Goal: Information Seeking & Learning: Learn about a topic

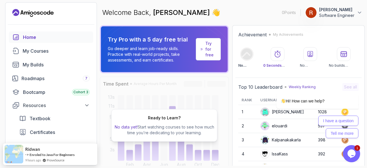
click at [38, 11] on icon "Landing page" at bounding box center [32, 12] width 41 height 9
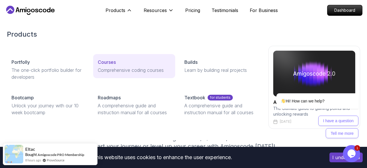
click at [116, 61] on div "Courses" at bounding box center [134, 62] width 72 height 7
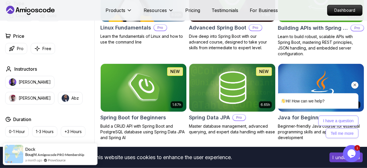
scroll to position [268, 0]
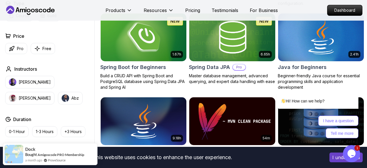
click at [161, 68] on h2 "Spring Boot for Beginners" at bounding box center [133, 67] width 66 height 8
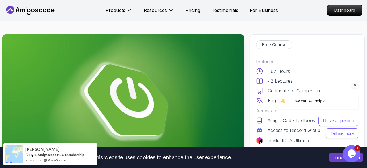
scroll to position [58, 0]
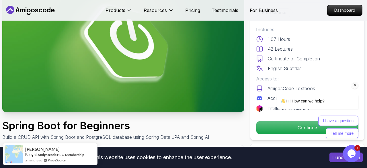
click at [293, 130] on div "I have a question Tell me more" at bounding box center [317, 126] width 82 height 23
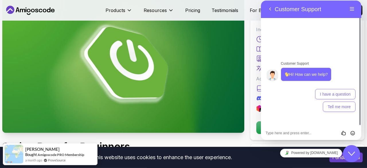
scroll to position [29, 0]
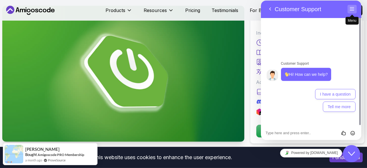
click at [353, 10] on button "Menu" at bounding box center [351, 9] width 9 height 9
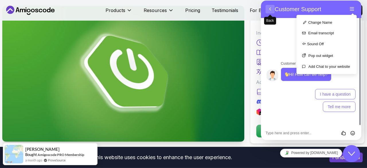
click at [268, 12] on button "Back" at bounding box center [269, 9] width 9 height 9
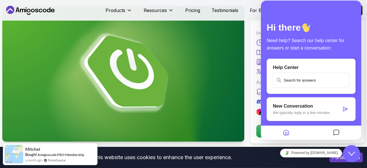
click at [350, 154] on icon "$i18n('chat', 'chat_widget')" at bounding box center [351, 153] width 7 height 4
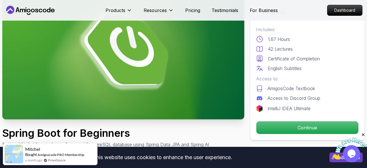
scroll to position [58, 0]
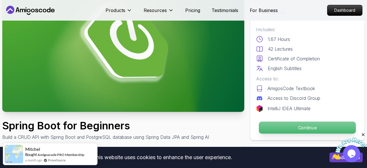
click at [303, 125] on p "Continue" at bounding box center [307, 128] width 97 height 12
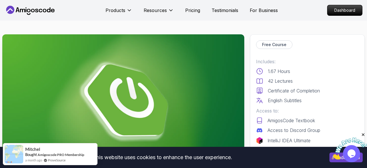
scroll to position [179, 0]
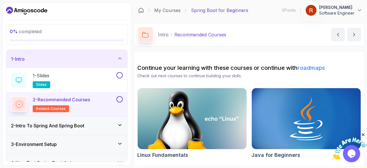
click at [123, 58] on icon at bounding box center [120, 59] width 6 height 6
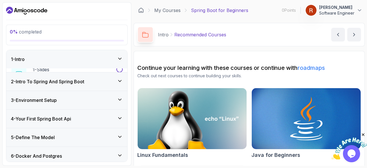
click at [123, 58] on icon at bounding box center [120, 59] width 6 height 6
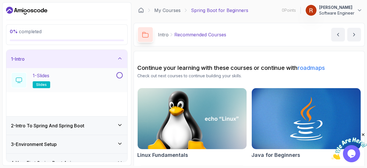
click at [72, 74] on div "1 - Slides slides" at bounding box center [63, 80] width 104 height 16
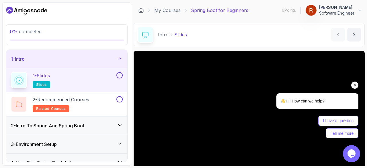
click at [90, 75] on div "1 - Slides slides" at bounding box center [63, 80] width 104 height 16
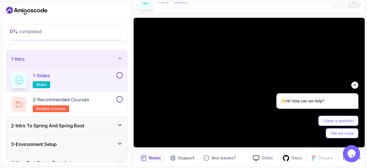
click at [354, 86] on icon "Chat attention grabber" at bounding box center [354, 84] width 5 height 5
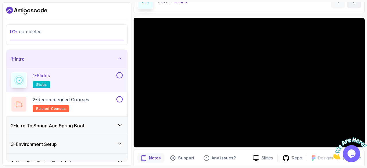
click at [364, 136] on icon "Close" at bounding box center [362, 134] width 5 height 5
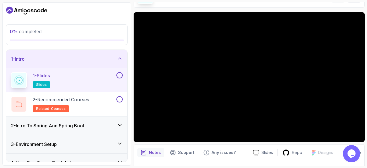
scroll to position [54, 0]
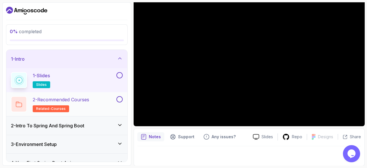
click at [83, 104] on h2 "2 - Recommended Courses related-courses" at bounding box center [61, 104] width 56 height 16
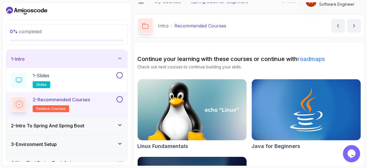
click at [100, 129] on div "2 - Intro To Spring And Spring Boot" at bounding box center [66, 126] width 121 height 18
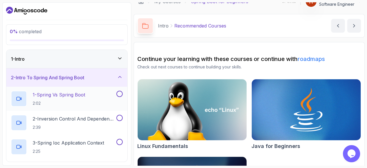
click at [87, 96] on div "1 - Spring Vs Spring Boot 2:02" at bounding box center [63, 99] width 104 height 16
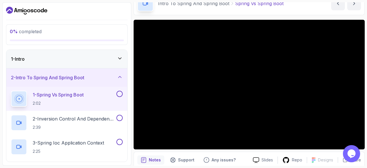
scroll to position [42, 0]
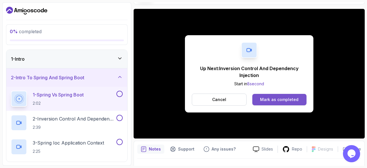
click at [269, 101] on div "Mark as completed" at bounding box center [279, 100] width 38 height 6
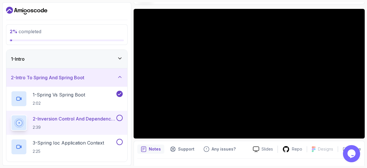
click at [119, 56] on icon at bounding box center [120, 59] width 6 height 6
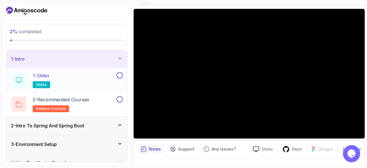
click at [121, 75] on button at bounding box center [119, 75] width 6 height 6
click at [119, 99] on button at bounding box center [119, 99] width 6 height 6
click at [116, 59] on div "1 - Intro" at bounding box center [67, 59] width 112 height 7
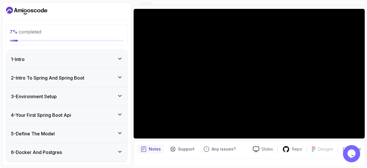
click at [122, 75] on icon at bounding box center [120, 77] width 6 height 6
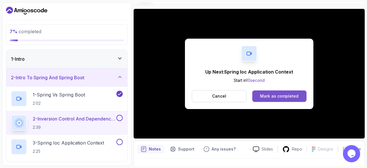
click at [284, 95] on div "Mark as completed" at bounding box center [279, 96] width 38 height 6
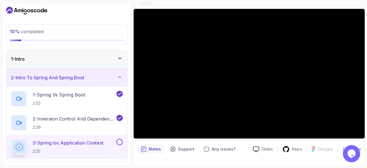
click at [126, 57] on div "1 - Intro" at bounding box center [66, 59] width 121 height 18
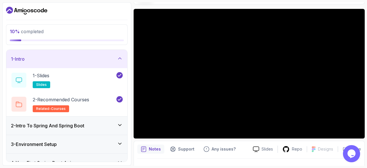
click at [122, 57] on icon at bounding box center [120, 59] width 6 height 6
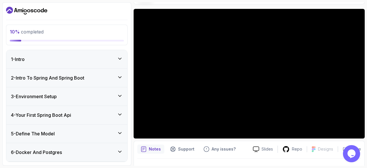
click at [121, 76] on icon at bounding box center [120, 77] width 6 height 6
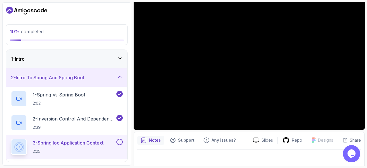
scroll to position [54, 0]
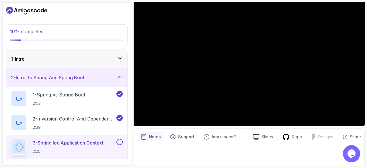
click at [154, 154] on div at bounding box center [248, 154] width 223 height 16
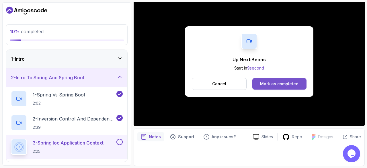
click at [278, 83] on div "Mark as completed" at bounding box center [279, 84] width 38 height 6
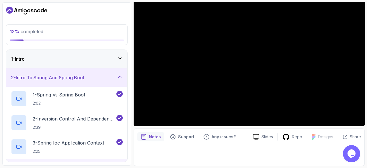
click at [119, 57] on icon at bounding box center [120, 59] width 6 height 6
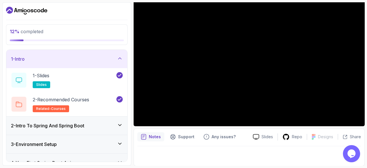
click at [119, 56] on icon at bounding box center [120, 59] width 6 height 6
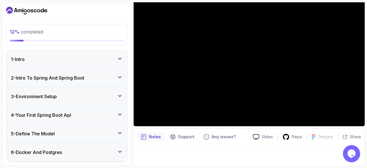
click at [121, 58] on icon at bounding box center [119, 58] width 3 height 1
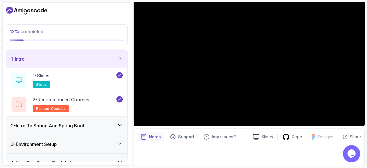
click at [116, 125] on div "2 - Intro To Spring And Spring Boot" at bounding box center [67, 125] width 112 height 7
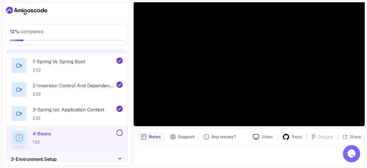
scroll to position [66, 0]
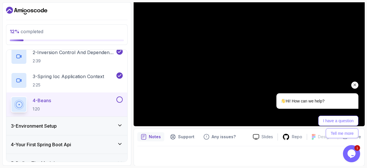
click at [354, 82] on div "Chat attention grabber" at bounding box center [354, 85] width 7 height 7
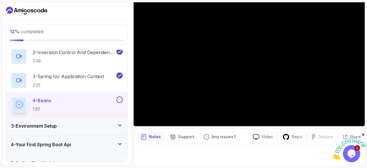
drag, startPoint x: 362, startPoint y: 133, endPoint x: 693, endPoint y: 266, distance: 356.5
click at [362, 133] on icon "Close" at bounding box center [362, 134] width 5 height 5
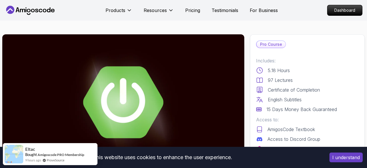
scroll to position [119, 0]
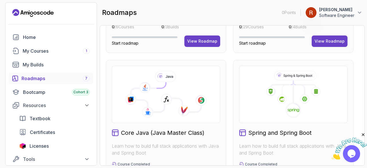
scroll to position [173, 0]
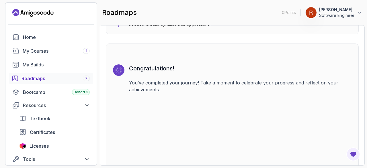
scroll to position [4030, 0]
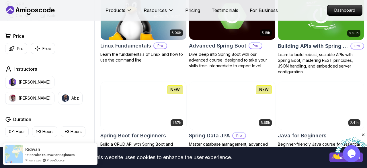
scroll to position [238, 0]
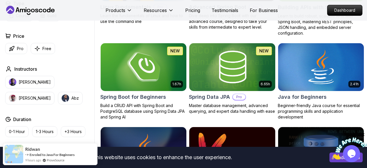
click at [133, 96] on h2 "Spring Boot for Beginners" at bounding box center [133, 97] width 66 height 8
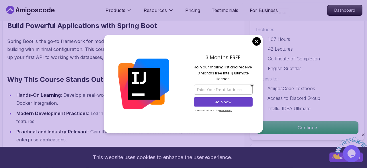
scroll to position [387, 0]
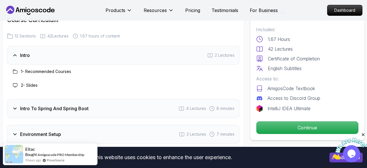
scroll to position [745, 0]
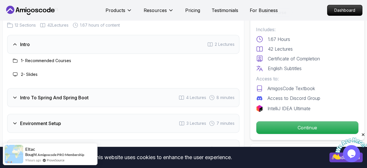
click at [56, 99] on h3 "Intro To Spring And Spring Boot" at bounding box center [54, 97] width 68 height 7
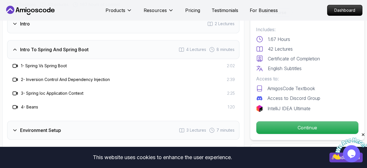
scroll to position [804, 0]
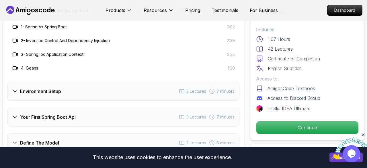
click at [65, 90] on div "Environment Setup 3 Lectures 7 minutes" at bounding box center [123, 91] width 232 height 19
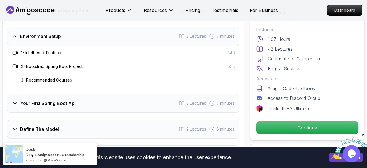
click at [15, 104] on icon at bounding box center [15, 104] width 6 height 6
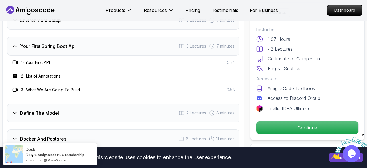
scroll to position [834, 0]
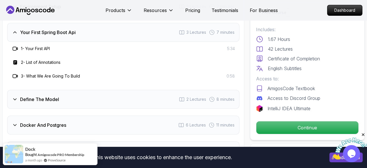
click at [25, 99] on h3 "Define The Model" at bounding box center [39, 99] width 39 height 7
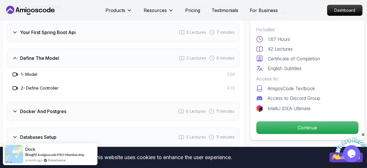
click at [19, 111] on div "Docker And Postgres" at bounding box center [39, 111] width 54 height 7
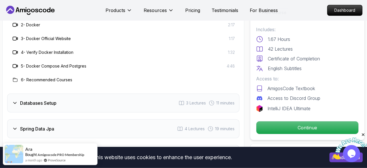
scroll to position [923, 0]
click at [20, 102] on div "Databases Setup" at bounding box center [34, 102] width 44 height 7
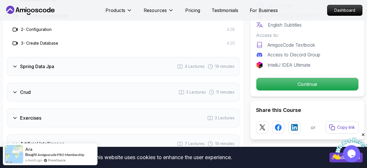
scroll to position [953, 0]
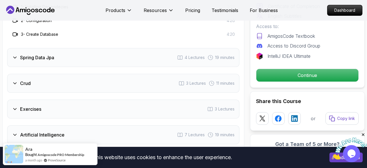
click at [24, 61] on div "Spring Data Jpa 4 Lectures 19 minutes" at bounding box center [123, 57] width 232 height 19
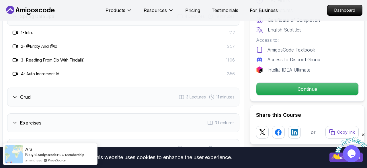
click at [20, 94] on h3 "Crud" at bounding box center [25, 97] width 11 height 7
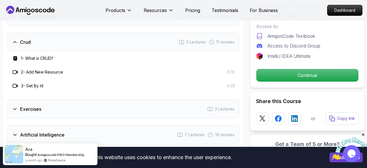
click at [33, 111] on div "Exercises 3 Lectures" at bounding box center [123, 109] width 232 height 19
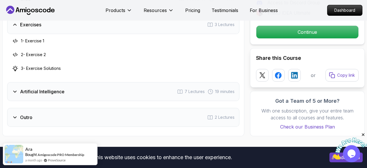
scroll to position [1042, 0]
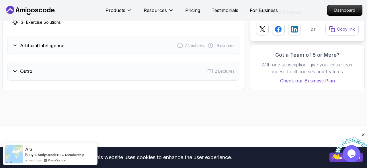
click at [60, 44] on h3 "Artificial Intelligence" at bounding box center [42, 45] width 44 height 7
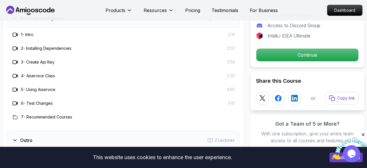
scroll to position [1013, 0]
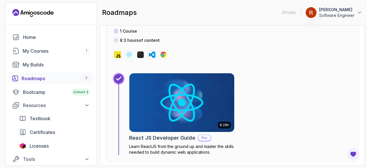
scroll to position [4030, 0]
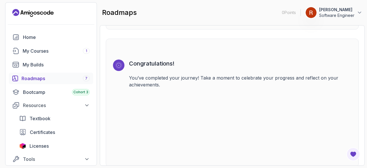
click at [121, 63] on div at bounding box center [118, 65] width 5 height 5
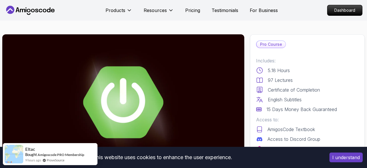
scroll to position [119, 0]
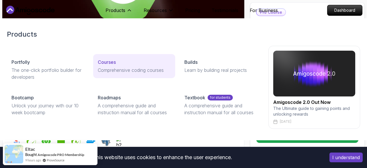
click at [128, 68] on p "Comprehensive coding courses" at bounding box center [134, 70] width 72 height 7
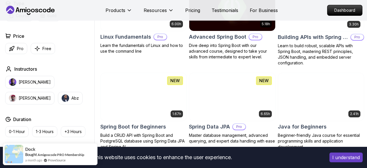
scroll to position [238, 0]
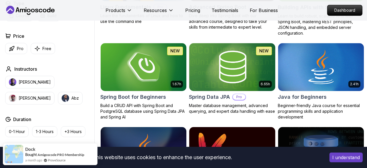
click at [148, 99] on h2 "Spring Boot for Beginners" at bounding box center [133, 97] width 66 height 8
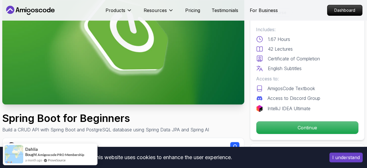
scroll to position [119, 0]
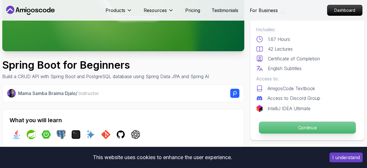
click at [314, 124] on p "Continue" at bounding box center [307, 128] width 97 height 12
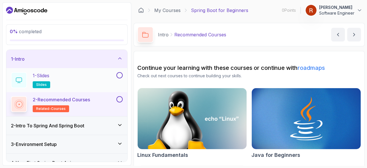
click at [119, 76] on button at bounding box center [119, 75] width 6 height 6
click at [120, 100] on button at bounding box center [119, 99] width 6 height 6
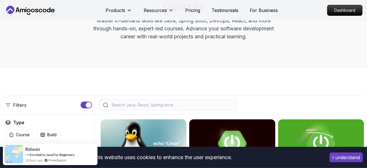
scroll to position [60, 0]
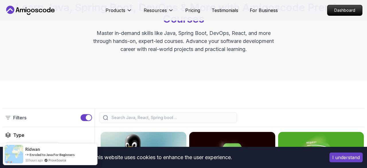
click at [160, 116] on input "search" at bounding box center [171, 118] width 123 height 6
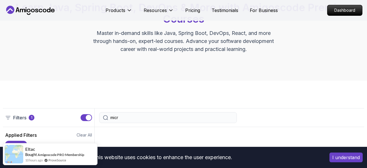
click at [145, 120] on input "micr" at bounding box center [171, 118] width 123 height 6
type input "microservices"
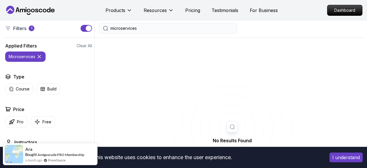
scroll to position [208, 0]
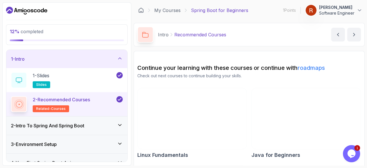
scroll to position [33, 0]
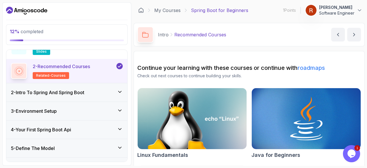
click at [125, 91] on div "2 - Intro To Spring And Spring Boot" at bounding box center [66, 92] width 121 height 18
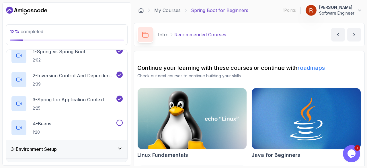
scroll to position [54, 0]
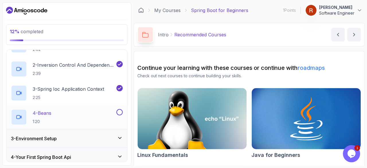
click at [64, 123] on div "4 - Beans 1:20" at bounding box center [63, 117] width 104 height 16
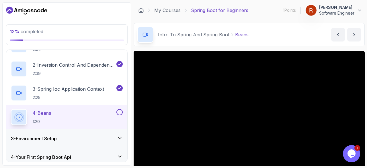
scroll to position [33, 0]
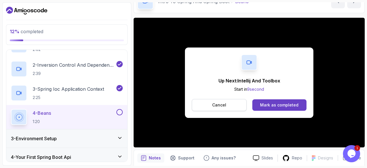
click at [225, 105] on p "Cancel" at bounding box center [219, 105] width 14 height 6
click at [287, 103] on div "Mark as completed" at bounding box center [279, 105] width 38 height 6
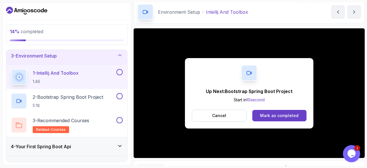
scroll to position [9, 0]
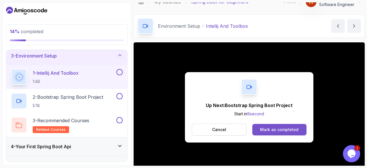
click at [305, 127] on button "Mark as completed" at bounding box center [279, 129] width 54 height 11
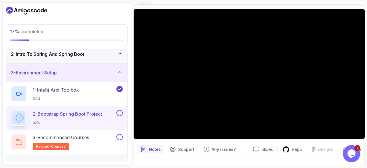
scroll to position [33, 0]
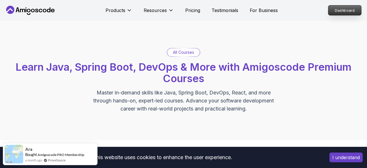
scroll to position [208, 0]
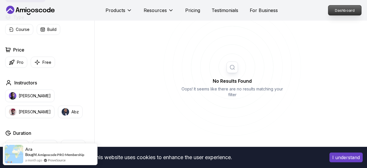
click at [339, 11] on p "Dashboard" at bounding box center [344, 10] width 33 height 10
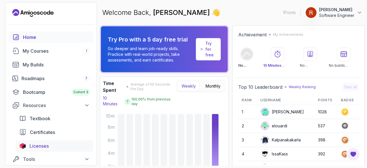
click at [45, 147] on span "Licenses" at bounding box center [38, 146] width 19 height 7
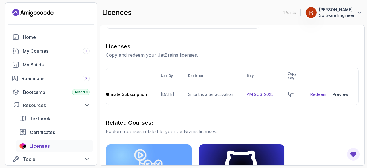
scroll to position [0, 70]
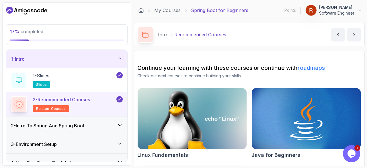
scroll to position [66, 0]
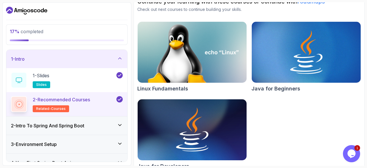
click at [120, 123] on icon at bounding box center [120, 125] width 6 height 6
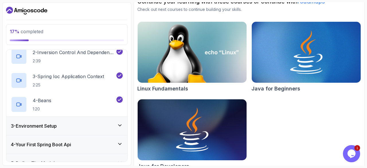
click at [120, 123] on icon at bounding box center [120, 126] width 6 height 6
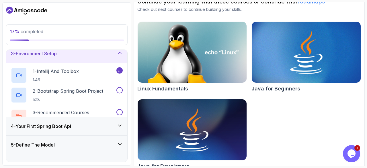
scroll to position [43, 0]
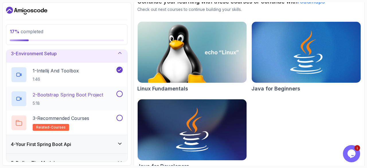
click at [62, 99] on h2 "2 - Bootstrap Spring Boot Project 5:18" at bounding box center [68, 98] width 70 height 15
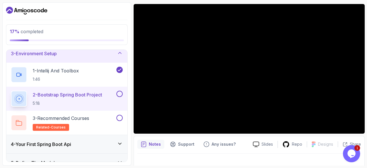
scroll to position [54, 0]
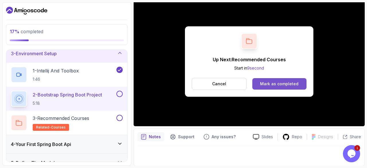
click at [276, 84] on div "Mark as completed" at bounding box center [279, 84] width 38 height 6
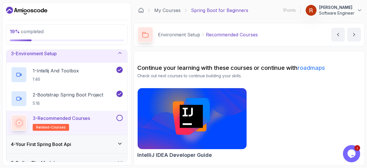
click at [277, 105] on div "IntelliJ IDEA Developer Guide" at bounding box center [248, 124] width 223 height 73
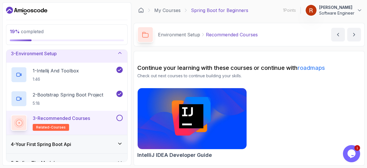
click at [201, 115] on img at bounding box center [192, 119] width 114 height 64
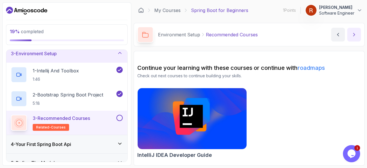
click at [351, 32] on icon "next content" at bounding box center [354, 35] width 6 height 6
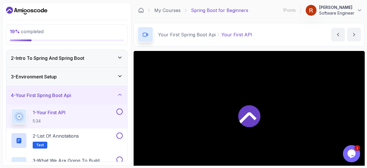
scroll to position [9, 0]
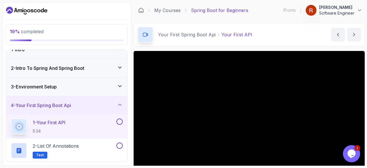
click at [110, 85] on div "3 - Environment Setup" at bounding box center [67, 86] width 112 height 7
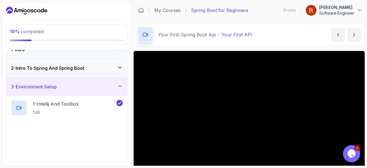
scroll to position [76, 0]
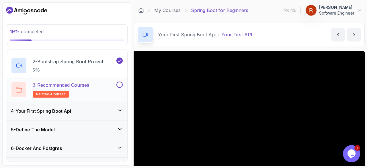
click at [121, 85] on button at bounding box center [119, 85] width 6 height 6
click at [112, 109] on div "4 - Your First Spring Boot Api" at bounding box center [67, 111] width 112 height 7
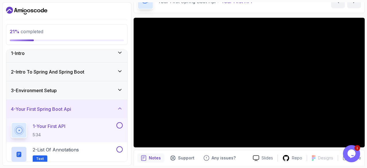
scroll to position [0, 0]
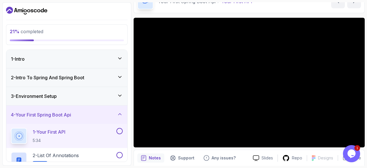
click at [52, 76] on h3 "2 - Intro To Spring And Spring Boot" at bounding box center [47, 77] width 73 height 7
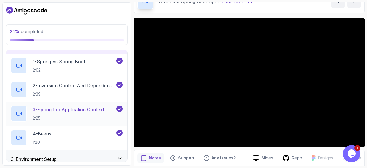
scroll to position [66, 0]
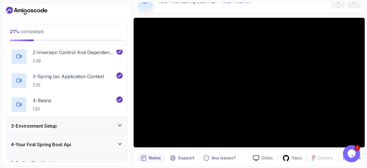
click at [83, 123] on div "3 - Environment Setup" at bounding box center [67, 126] width 112 height 7
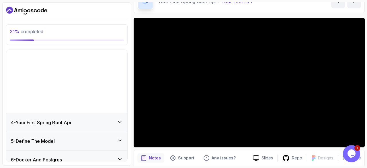
scroll to position [39, 0]
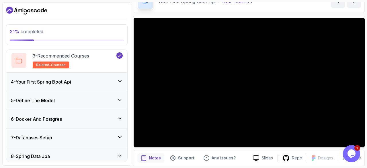
click at [83, 82] on div "4 - Your First Spring Boot Api" at bounding box center [67, 81] width 112 height 7
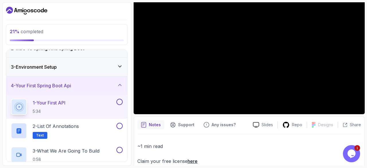
scroll to position [0, 0]
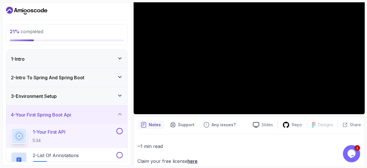
click at [119, 93] on icon at bounding box center [120, 96] width 6 height 6
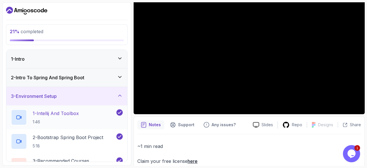
scroll to position [33, 0]
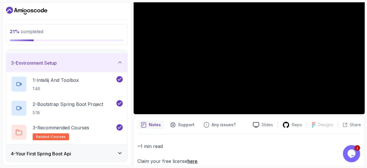
click at [123, 64] on div "3 - Environment Setup" at bounding box center [66, 63] width 121 height 18
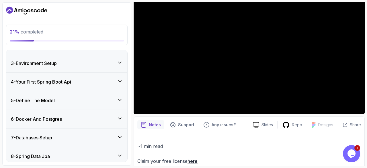
scroll to position [0, 0]
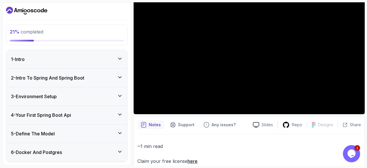
click at [120, 110] on div "4 - Your First Spring Boot Api" at bounding box center [66, 115] width 121 height 18
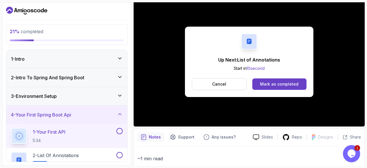
scroll to position [66, 0]
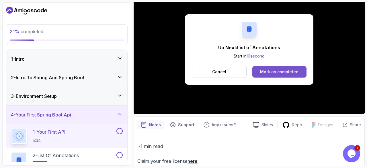
click at [273, 72] on div "Mark as completed" at bounding box center [279, 72] width 38 height 6
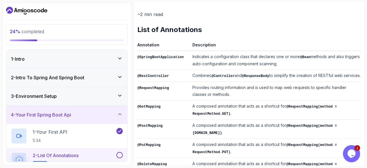
click at [221, 43] on th "Description" at bounding box center [275, 46] width 171 height 10
drag, startPoint x: 140, startPoint y: 12, endPoint x: 175, endPoint y: 13, distance: 34.9
click at [175, 13] on p "~2 min read" at bounding box center [248, 14] width 223 height 8
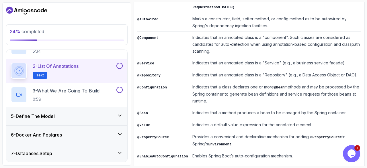
scroll to position [100, 0]
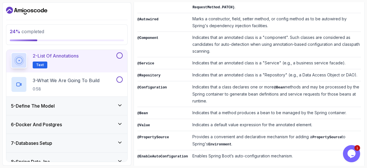
click at [102, 106] on div "5 - Define The Model" at bounding box center [67, 106] width 112 height 7
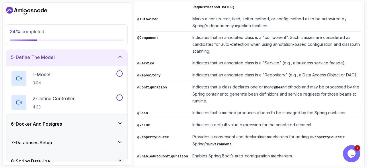
scroll to position [43, 0]
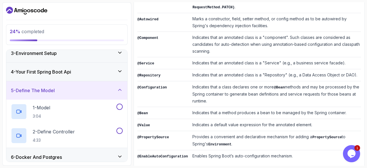
click at [110, 93] on div "5 - Define The Model" at bounding box center [67, 90] width 112 height 7
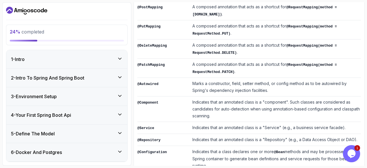
scroll to position [247, 0]
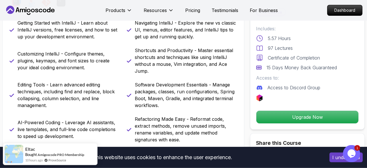
scroll to position [298, 0]
